Goal: Navigation & Orientation: Understand site structure

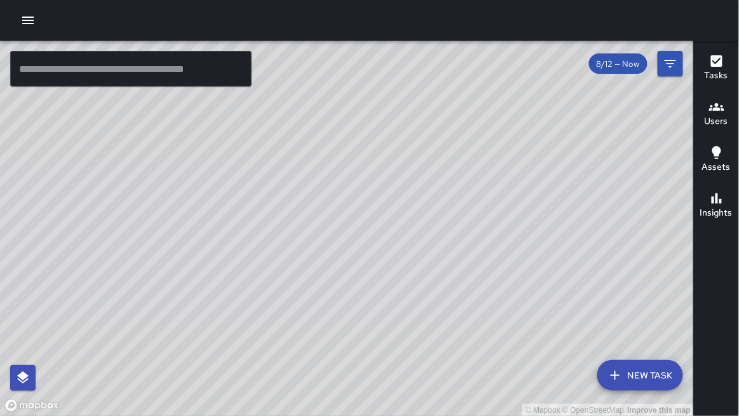
scroll to position [85, 0]
click at [251, 95] on div "© Mapbox © OpenStreetMap Improve this map" at bounding box center [347, 229] width 694 height 376
drag, startPoint x: 690, startPoint y: 207, endPoint x: 739, endPoint y: 383, distance: 183.0
click at [739, 383] on div "© Mapbox © OpenStreetMap Improve this map ​ New Task 8/12 — Now Map Layers Task…" at bounding box center [369, 228] width 739 height 375
drag, startPoint x: 373, startPoint y: 292, endPoint x: 407, endPoint y: 361, distance: 76.8
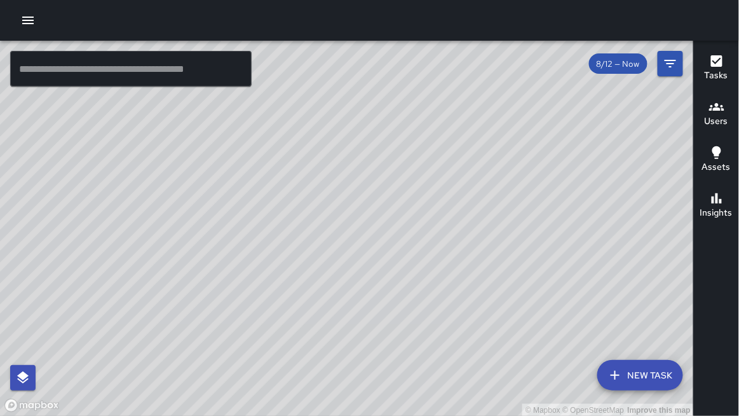
click at [407, 361] on div "© Mapbox © OpenStreetMap Improve this map" at bounding box center [347, 229] width 694 height 376
click at [403, 361] on div "© Mapbox © OpenStreetMap Improve this map" at bounding box center [347, 229] width 694 height 376
click at [401, 360] on div "© Mapbox © OpenStreetMap Improve this map" at bounding box center [347, 229] width 694 height 376
drag, startPoint x: 372, startPoint y: 219, endPoint x: 379, endPoint y: 211, distance: 10.4
click at [379, 211] on div "© Mapbox © OpenStreetMap Improve this map" at bounding box center [347, 229] width 694 height 376
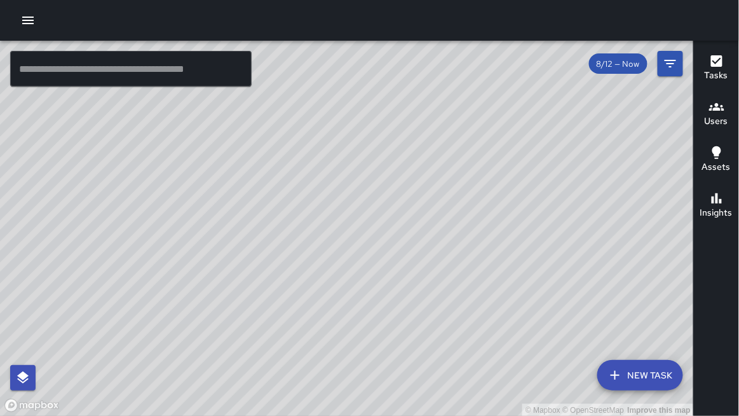
click at [383, 208] on div "© Mapbox © OpenStreetMap Improve this map" at bounding box center [347, 229] width 694 height 376
click at [547, 145] on div "© Mapbox © OpenStreetMap Improve this map" at bounding box center [347, 229] width 694 height 376
drag, startPoint x: 501, startPoint y: 131, endPoint x: 496, endPoint y: 153, distance: 22.8
click at [496, 153] on div "© Mapbox © OpenStreetMap Improve this map" at bounding box center [347, 229] width 694 height 376
drag, startPoint x: 497, startPoint y: 153, endPoint x: 519, endPoint y: 107, distance: 51.8
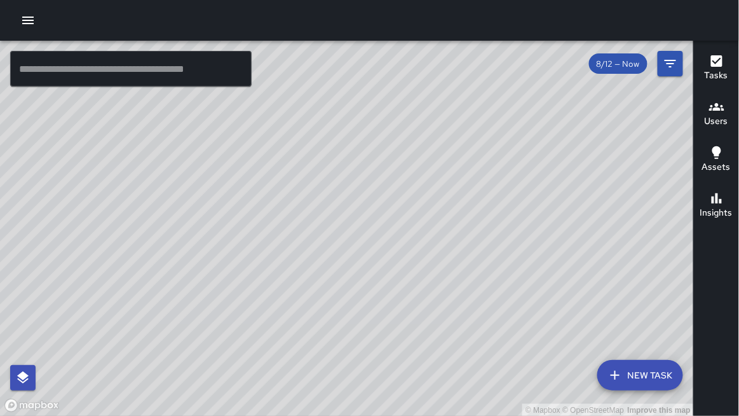
click at [519, 107] on div "© Mapbox © OpenStreetMap Improve this map" at bounding box center [347, 229] width 694 height 376
click at [521, 106] on div "© Mapbox © OpenStreetMap Improve this map" at bounding box center [347, 229] width 694 height 376
click at [520, 106] on div "© Mapbox © OpenStreetMap Improve this map" at bounding box center [347, 229] width 694 height 376
click at [506, 57] on div "© Mapbox © OpenStreetMap Improve this map" at bounding box center [347, 229] width 694 height 376
drag, startPoint x: 487, startPoint y: 333, endPoint x: 488, endPoint y: 303, distance: 29.9
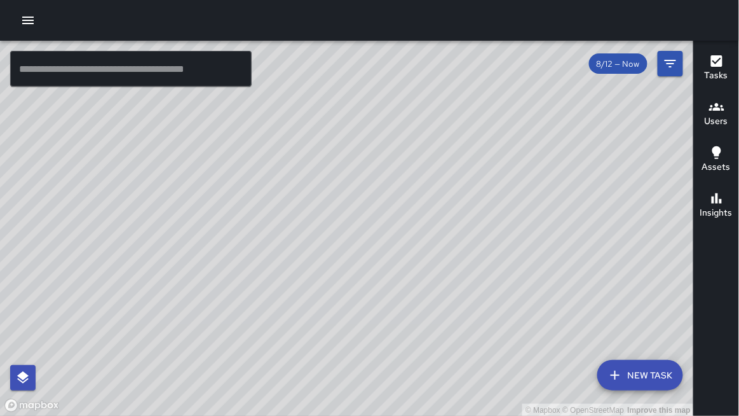
click at [488, 303] on div "© Mapbox © OpenStreetMap Improve this map" at bounding box center [347, 229] width 694 height 376
drag, startPoint x: 488, startPoint y: 303, endPoint x: 490, endPoint y: 271, distance: 32.5
click at [490, 271] on div "© Mapbox © OpenStreetMap Improve this map" at bounding box center [347, 229] width 694 height 376
drag, startPoint x: 490, startPoint y: 271, endPoint x: 497, endPoint y: 244, distance: 28.1
click at [493, 247] on div "© Mapbox © OpenStreetMap Improve this map" at bounding box center [347, 229] width 694 height 376
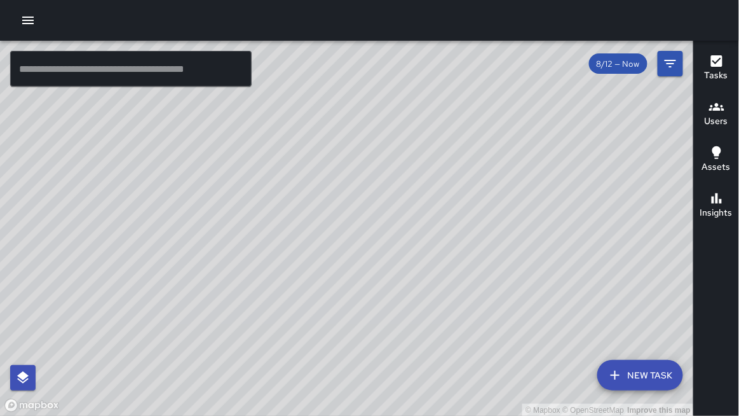
click at [212, 1] on div at bounding box center [369, 20] width 739 height 41
